Goal: Task Accomplishment & Management: Complete application form

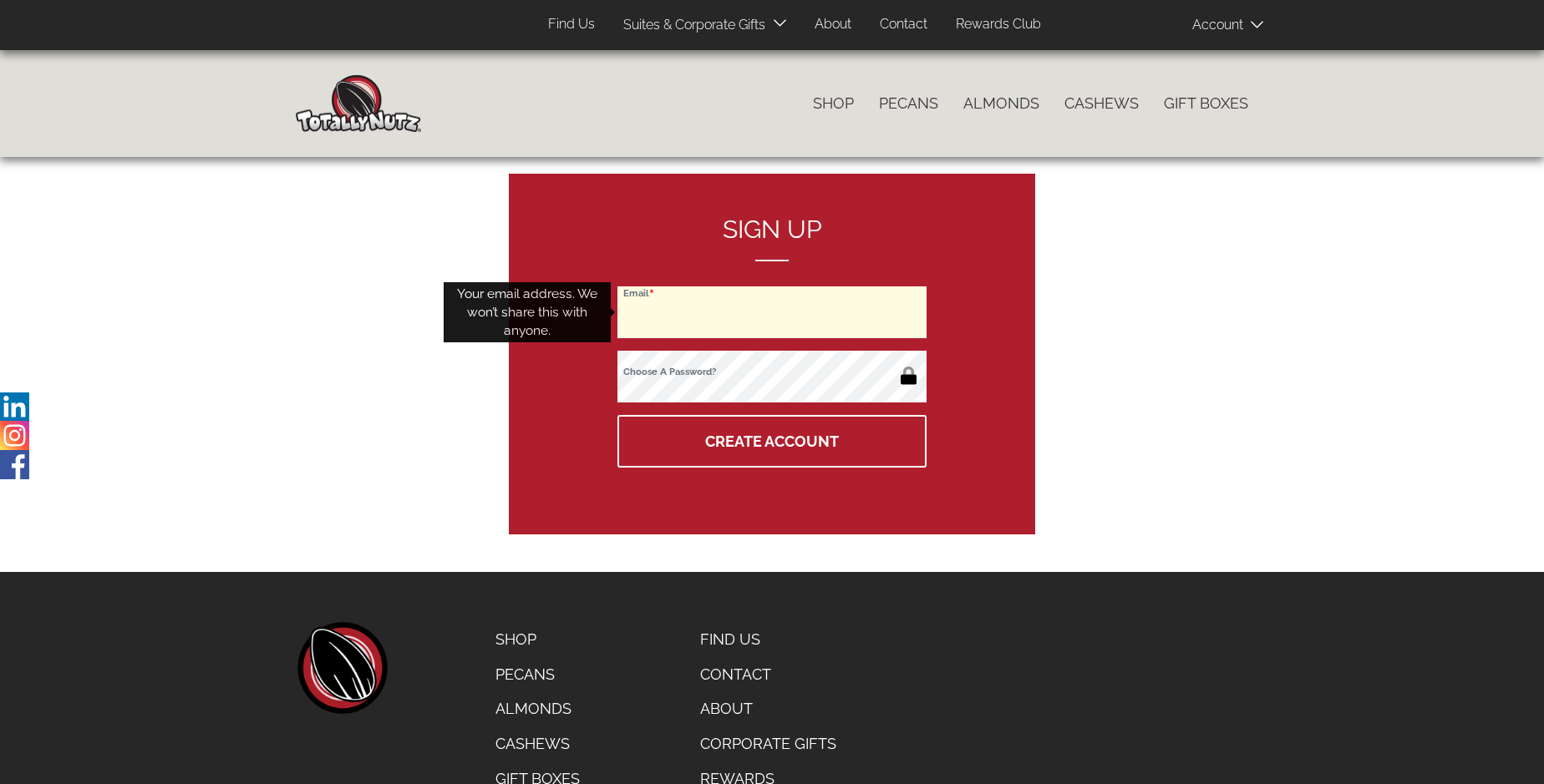
click at [772, 312] on input "Email" at bounding box center [772, 312] width 309 height 52
type input "[EMAIL_ADDRESS][DOMAIN_NAME]"
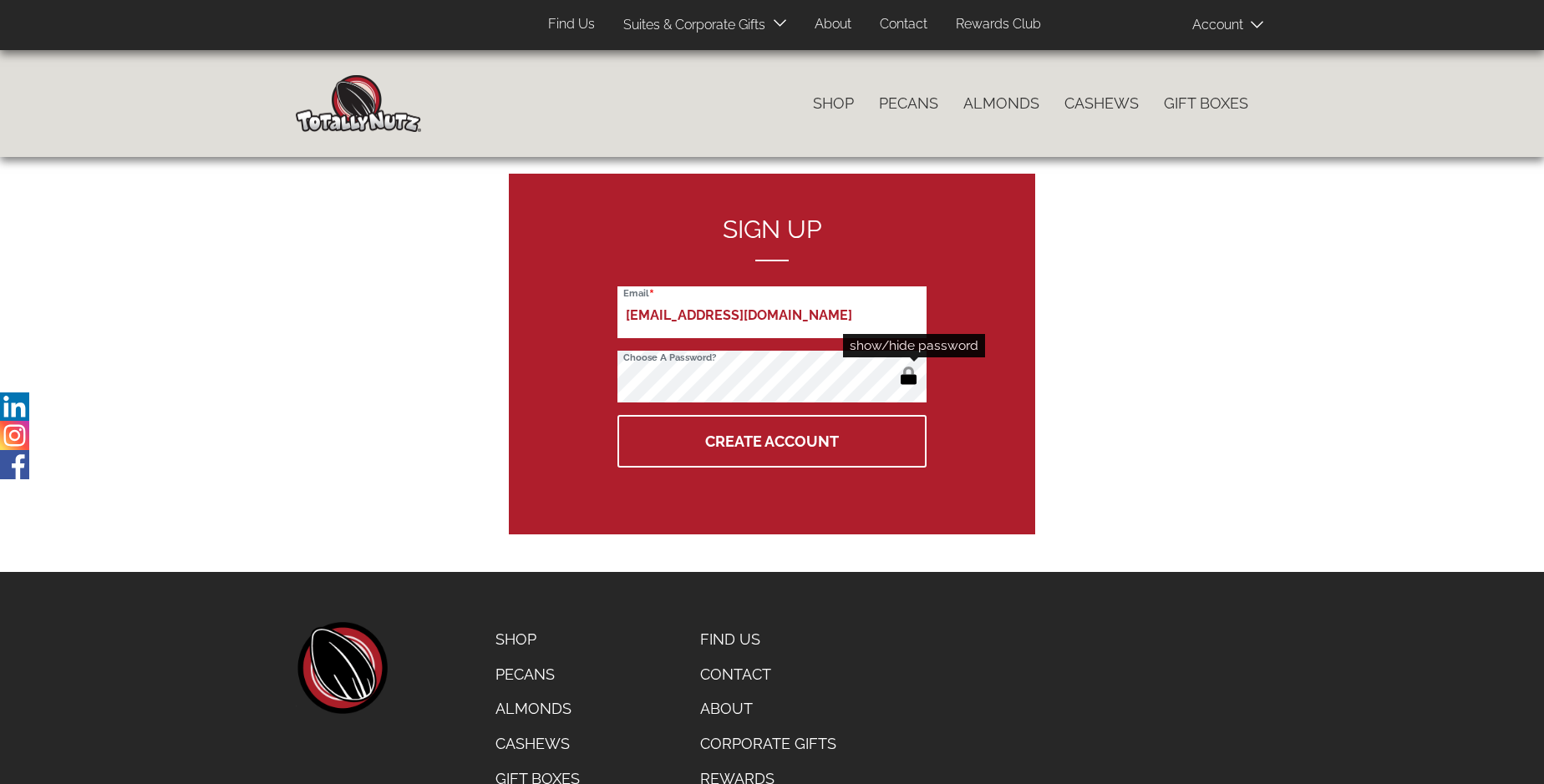
click at [908, 378] on button "button" at bounding box center [909, 377] width 27 height 26
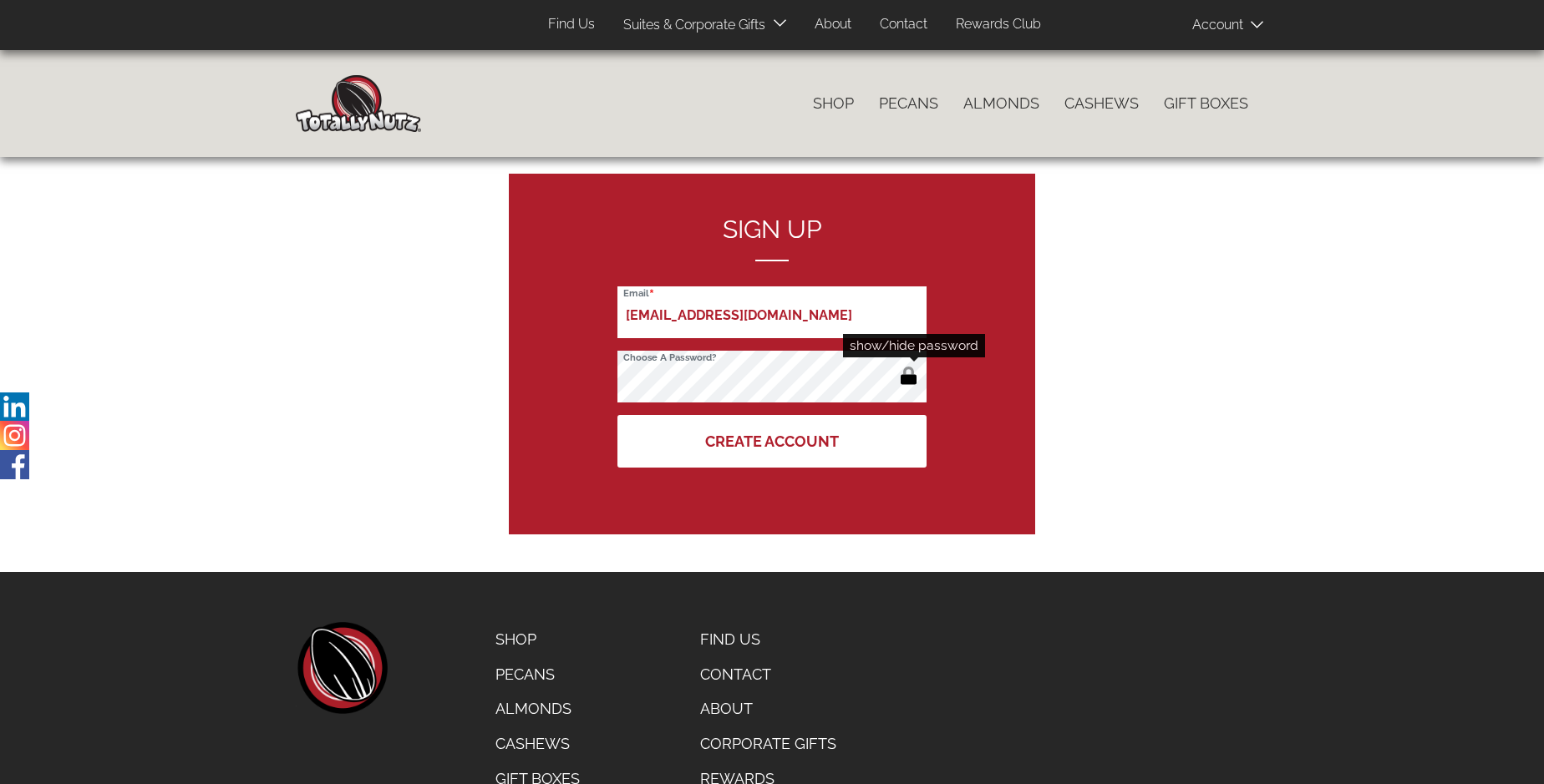
click at [772, 442] on button "Create Account" at bounding box center [772, 442] width 309 height 53
